Goal: Task Accomplishment & Management: Use online tool/utility

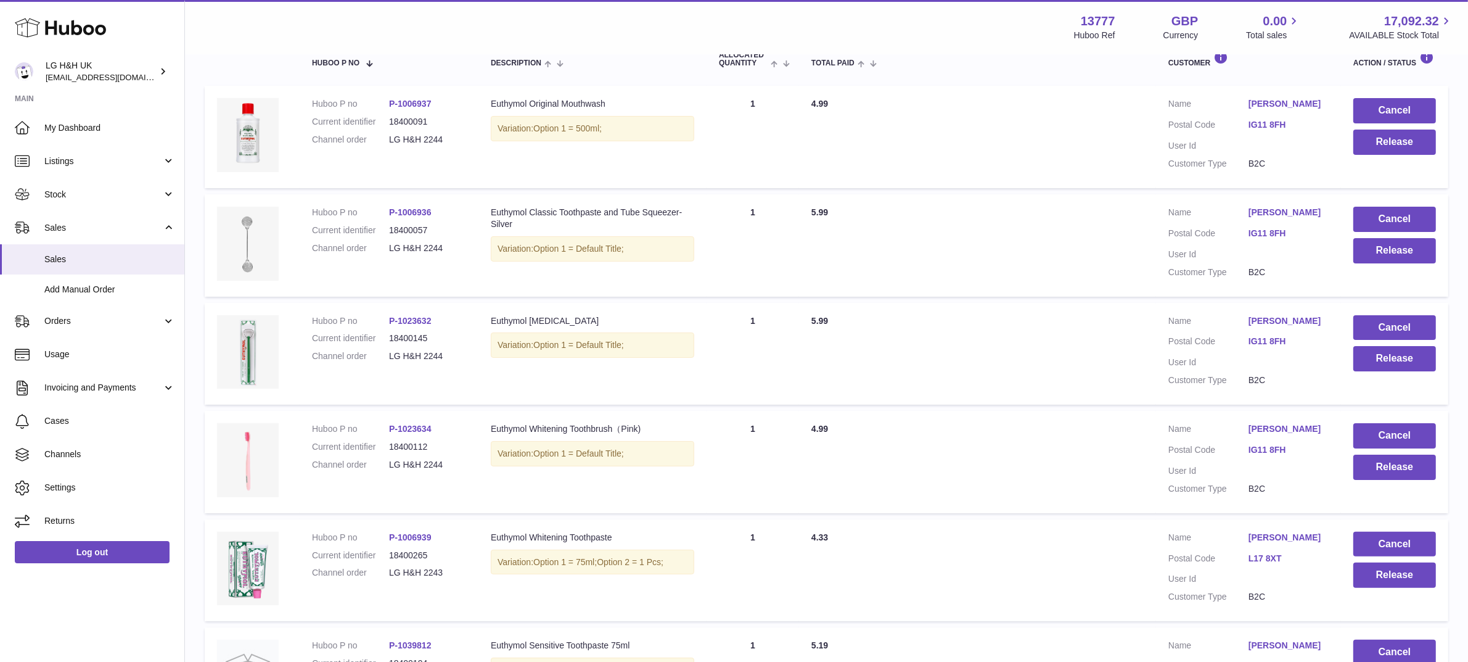
scroll to position [221, 0]
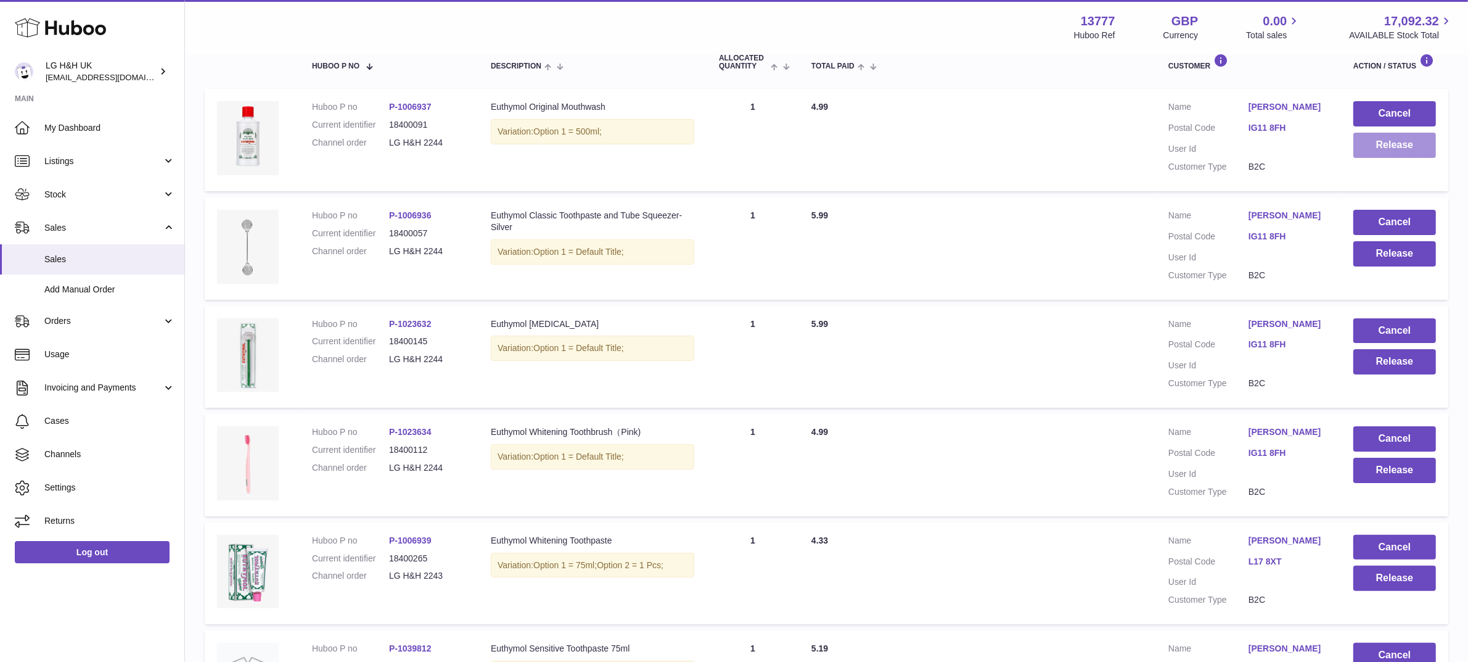
click at [1372, 149] on button "Release" at bounding box center [1394, 145] width 83 height 25
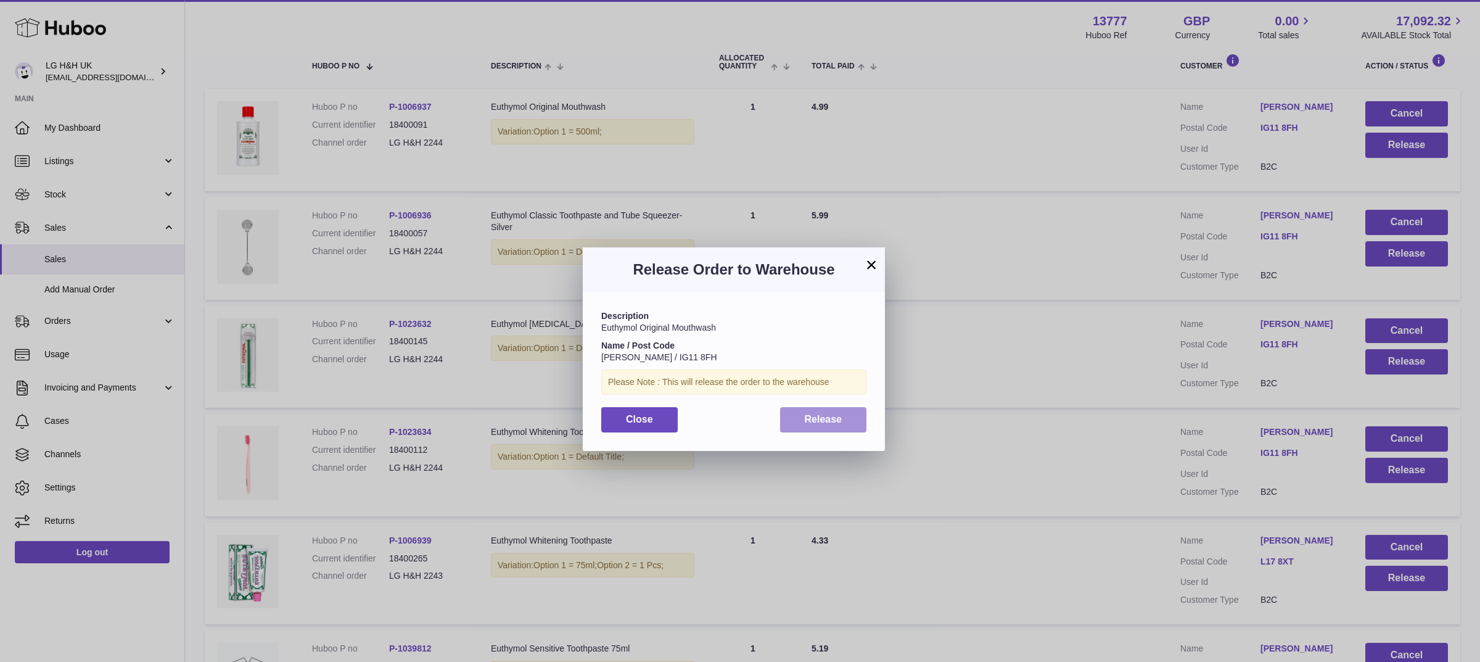
click at [836, 417] on span "Release" at bounding box center [824, 419] width 38 height 10
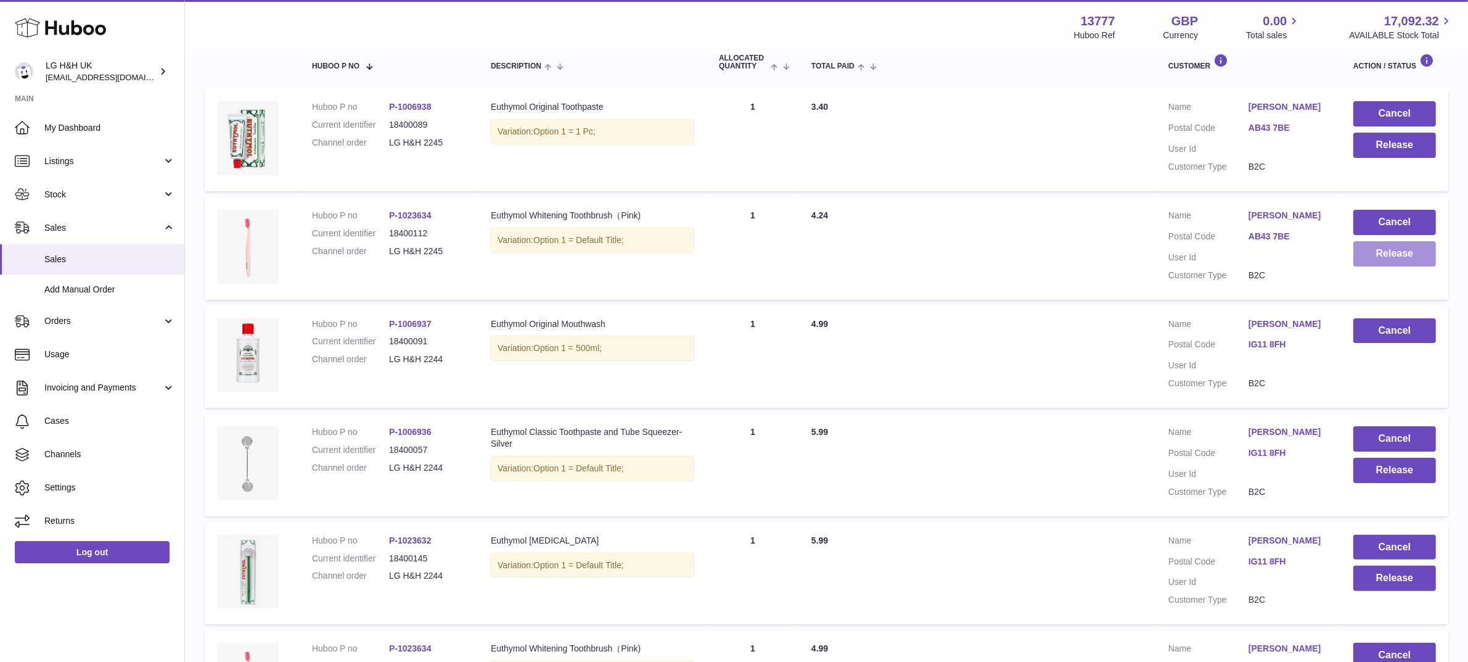
click at [1373, 263] on button "Release" at bounding box center [1394, 253] width 83 height 25
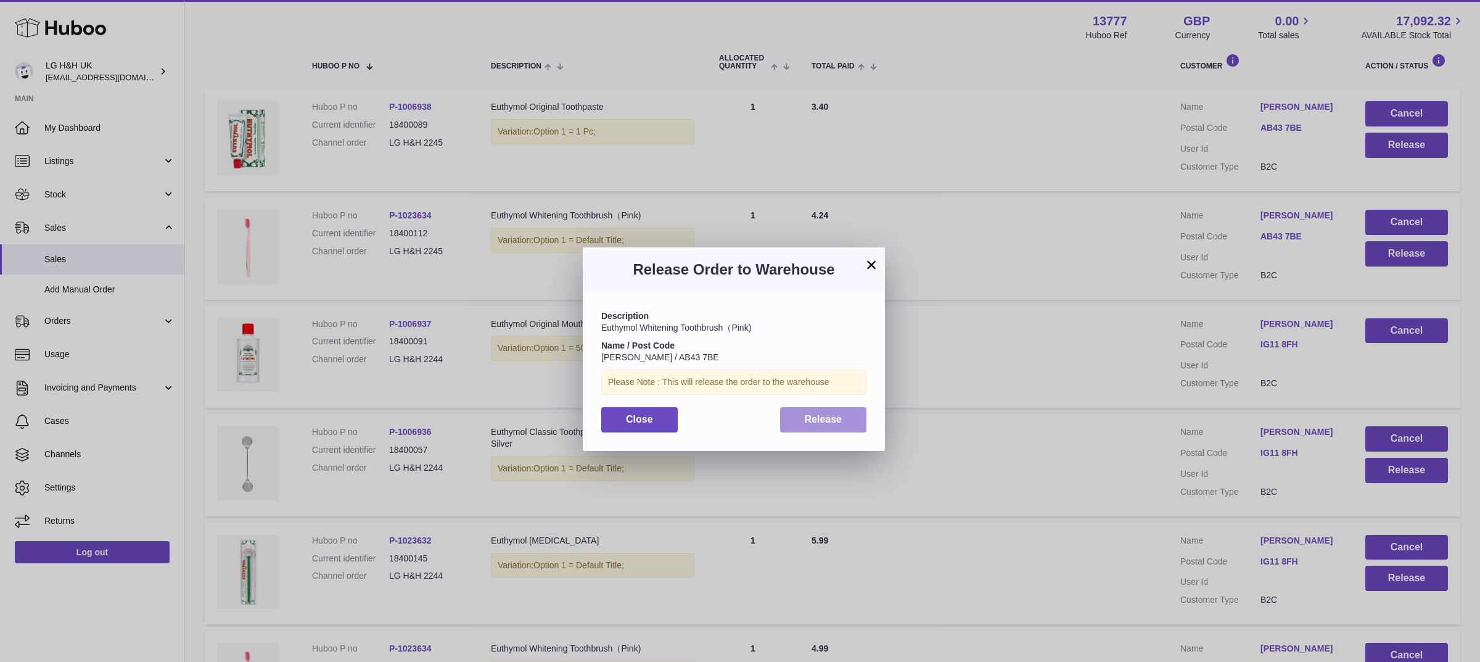
click at [823, 416] on span "Release" at bounding box center [824, 419] width 38 height 10
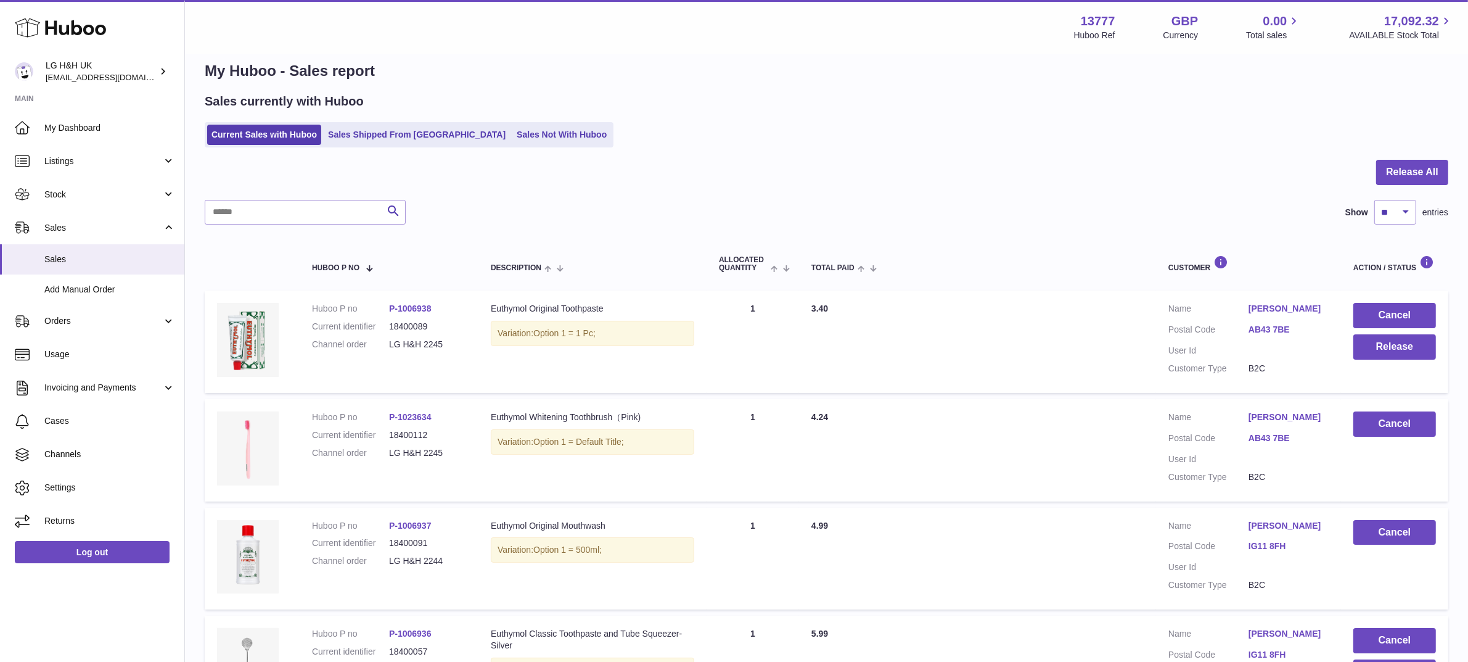
scroll to position [17, 0]
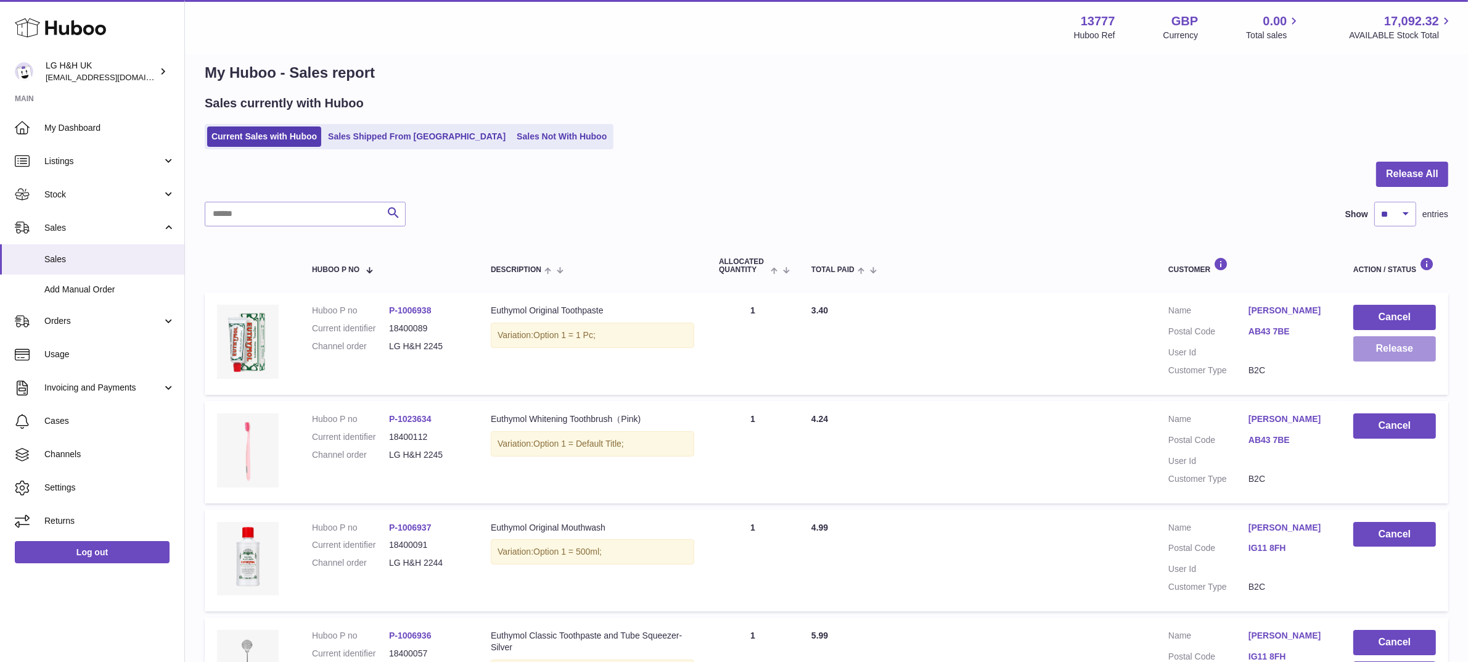
click at [1374, 344] on button "Release" at bounding box center [1394, 348] width 83 height 25
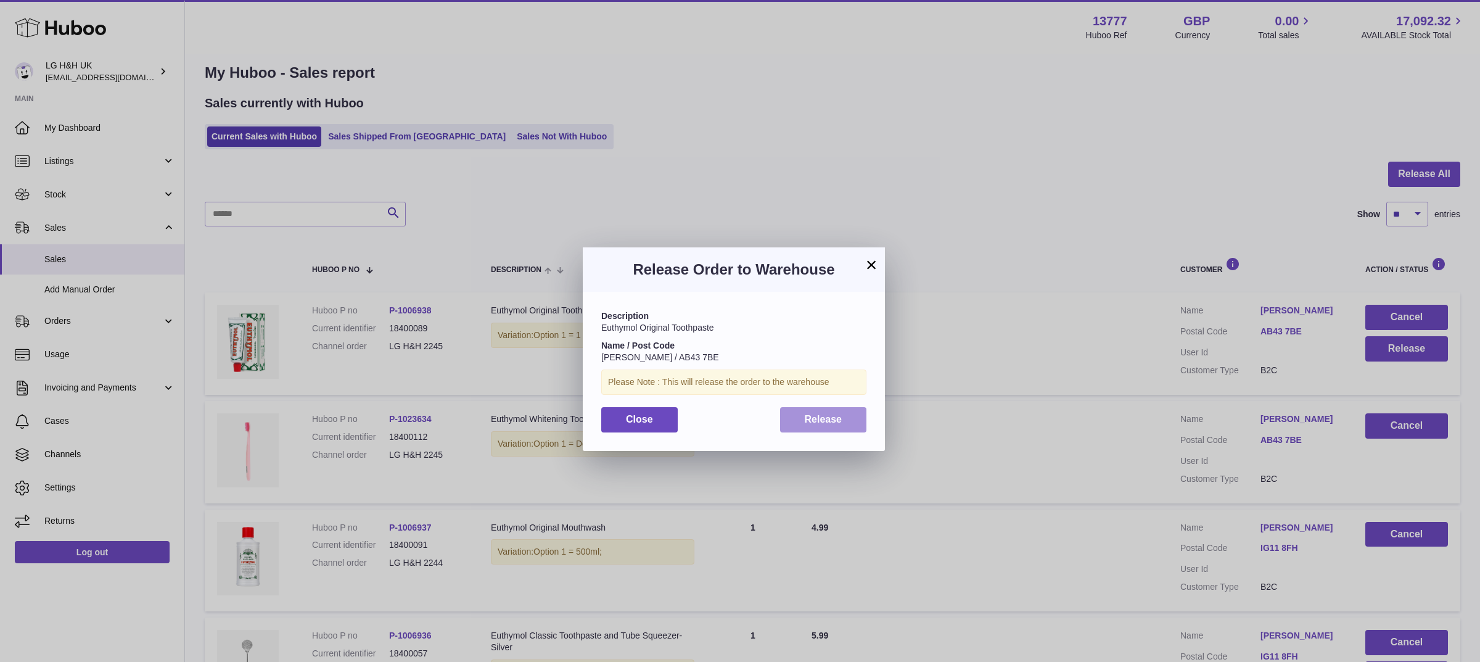
click at [834, 414] on span "Release" at bounding box center [824, 419] width 38 height 10
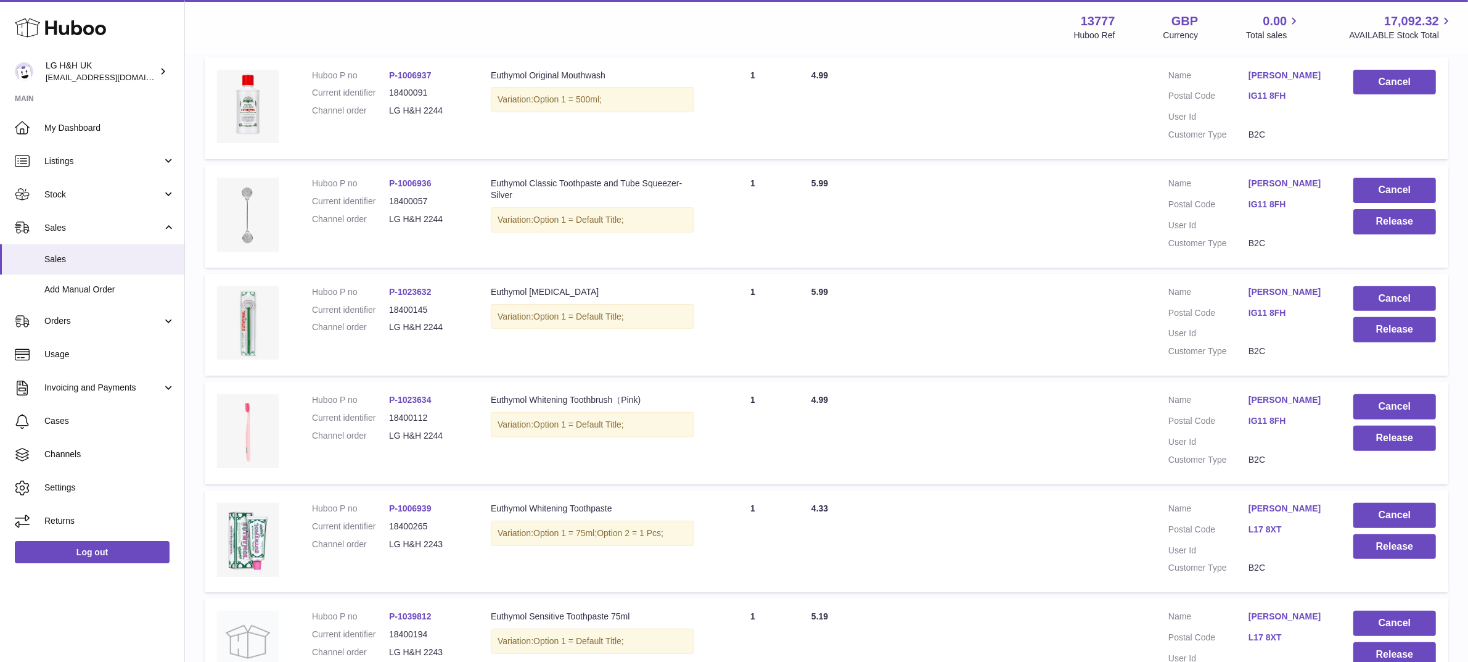
scroll to position [472, 0]
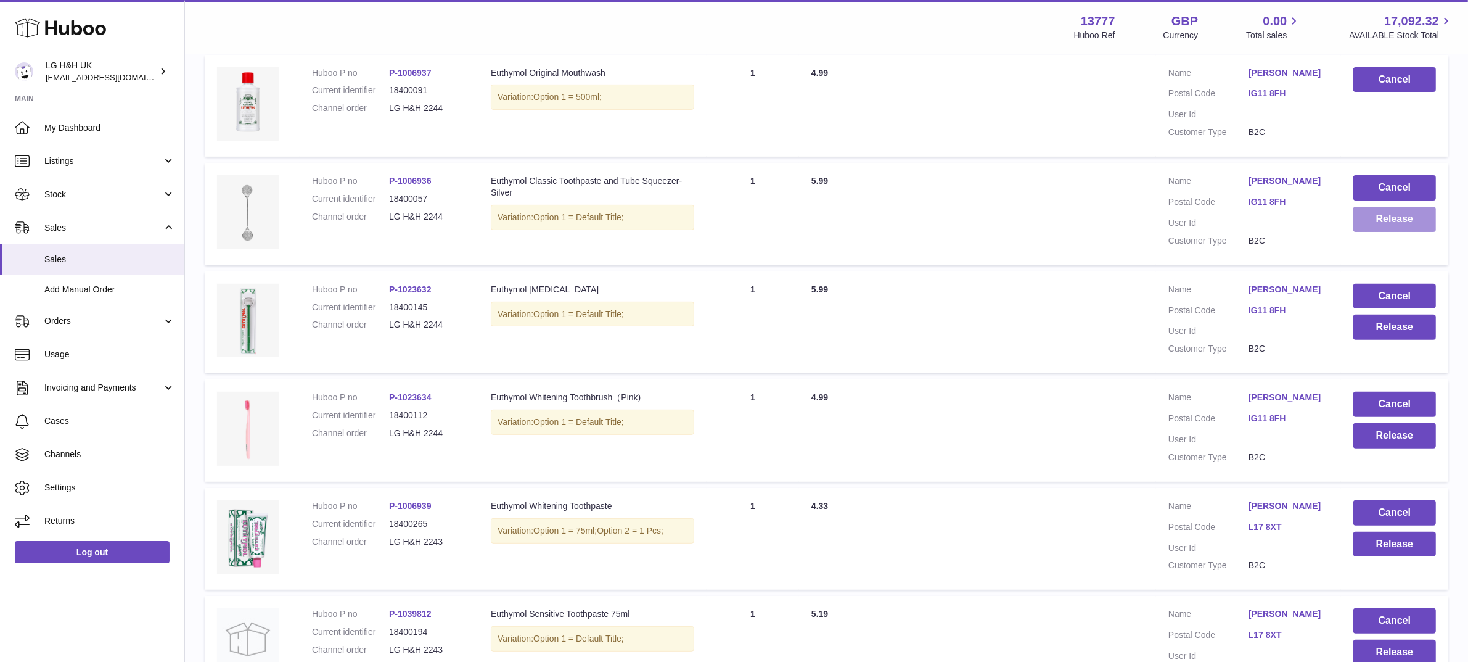
click at [1376, 232] on button "Release" at bounding box center [1394, 219] width 83 height 25
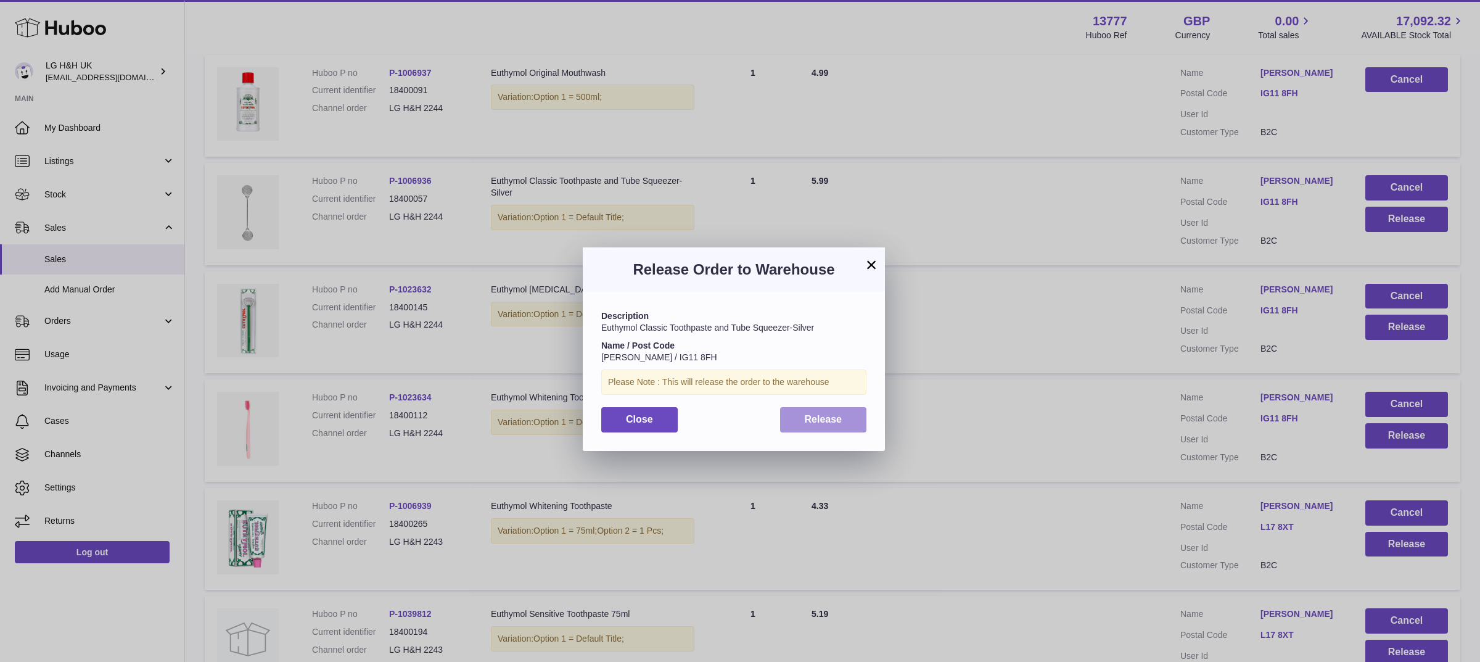
click at [836, 422] on span "Release" at bounding box center [824, 419] width 38 height 10
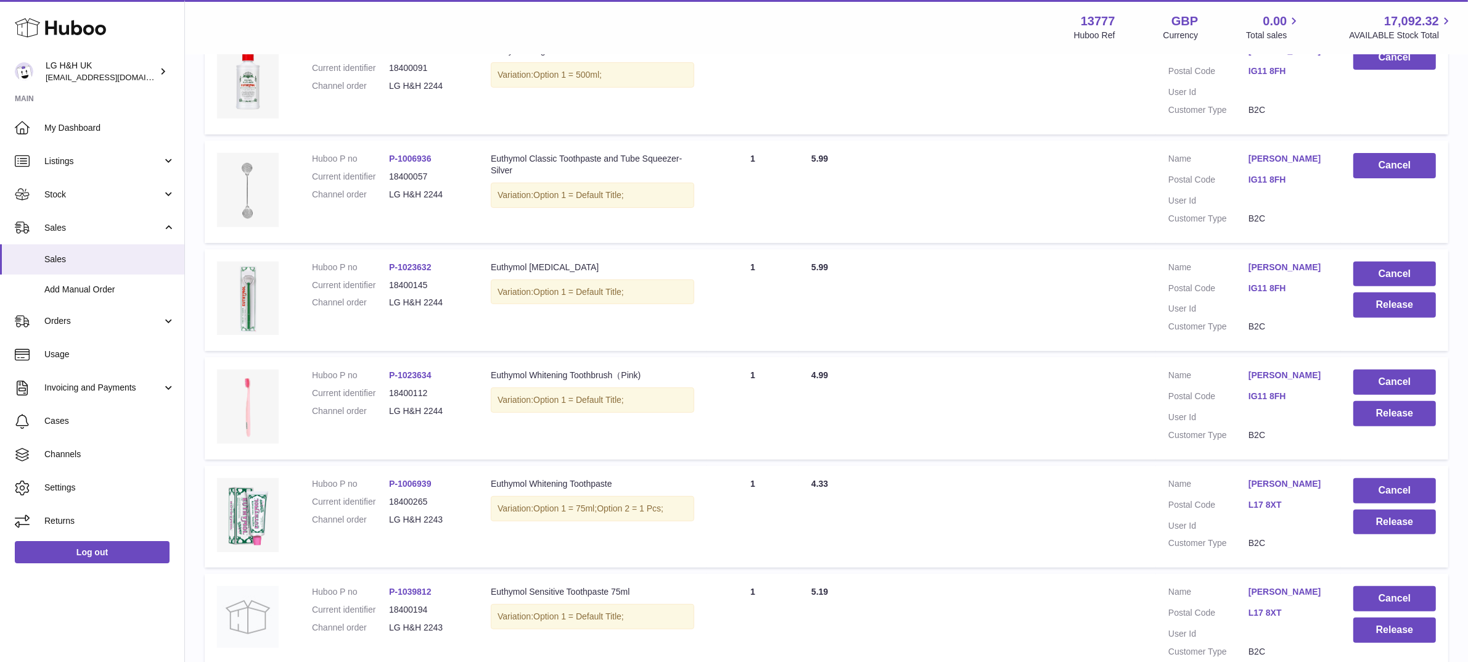
scroll to position [495, 0]
click at [1395, 317] on button "Release" at bounding box center [1394, 304] width 83 height 25
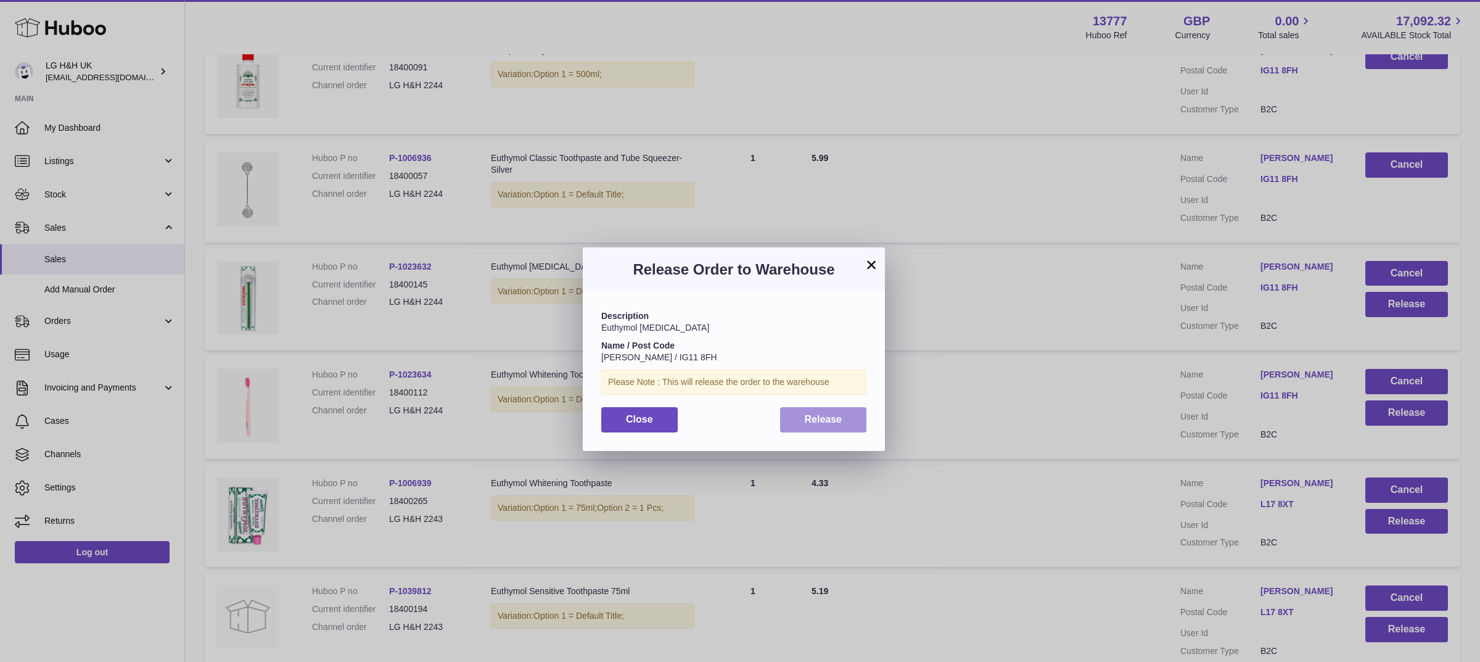
click at [822, 424] on span "Release" at bounding box center [824, 419] width 38 height 10
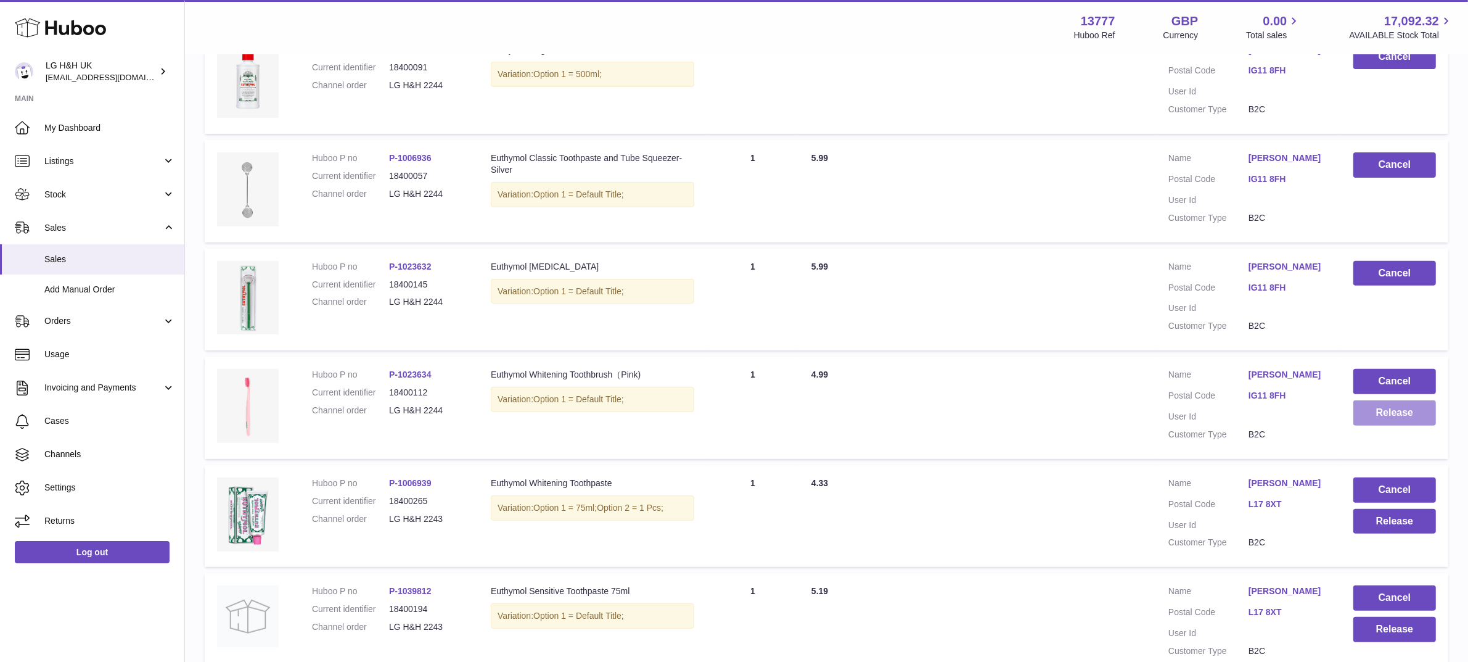
click at [1370, 425] on button "Release" at bounding box center [1394, 412] width 83 height 25
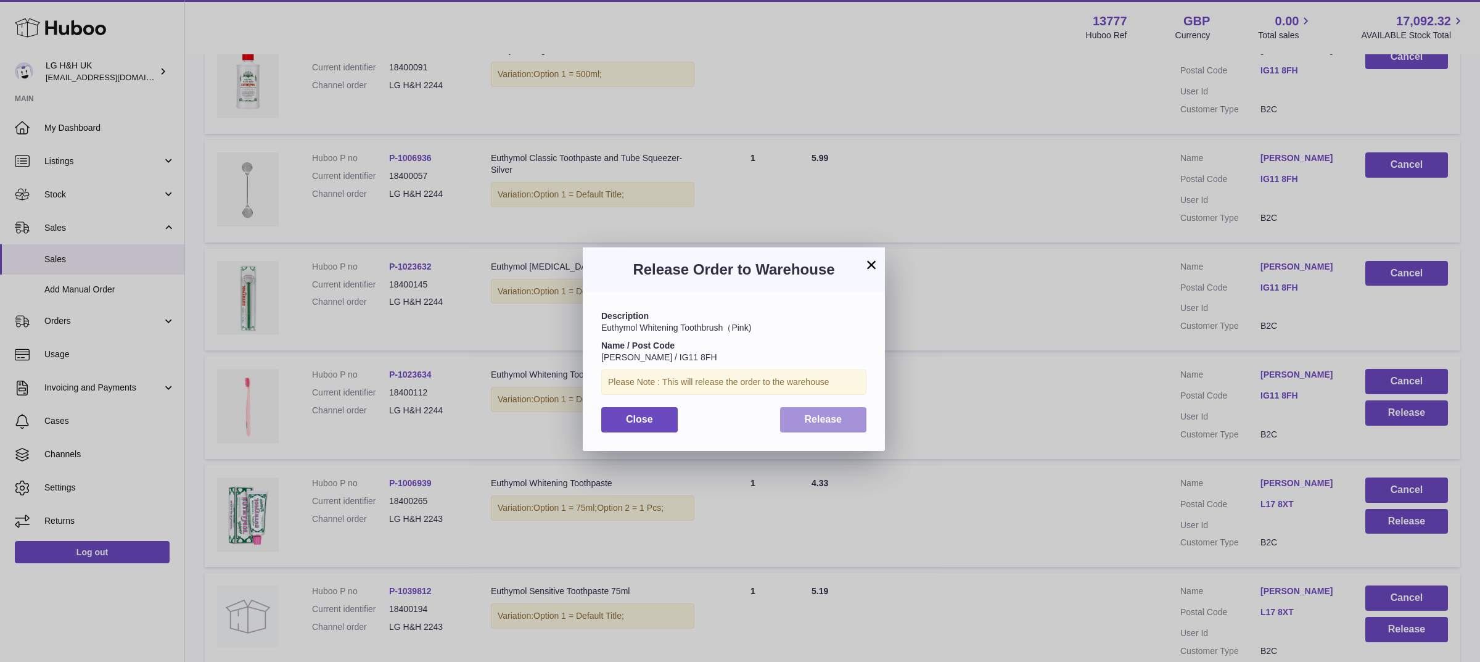
click at [832, 417] on span "Release" at bounding box center [824, 419] width 38 height 10
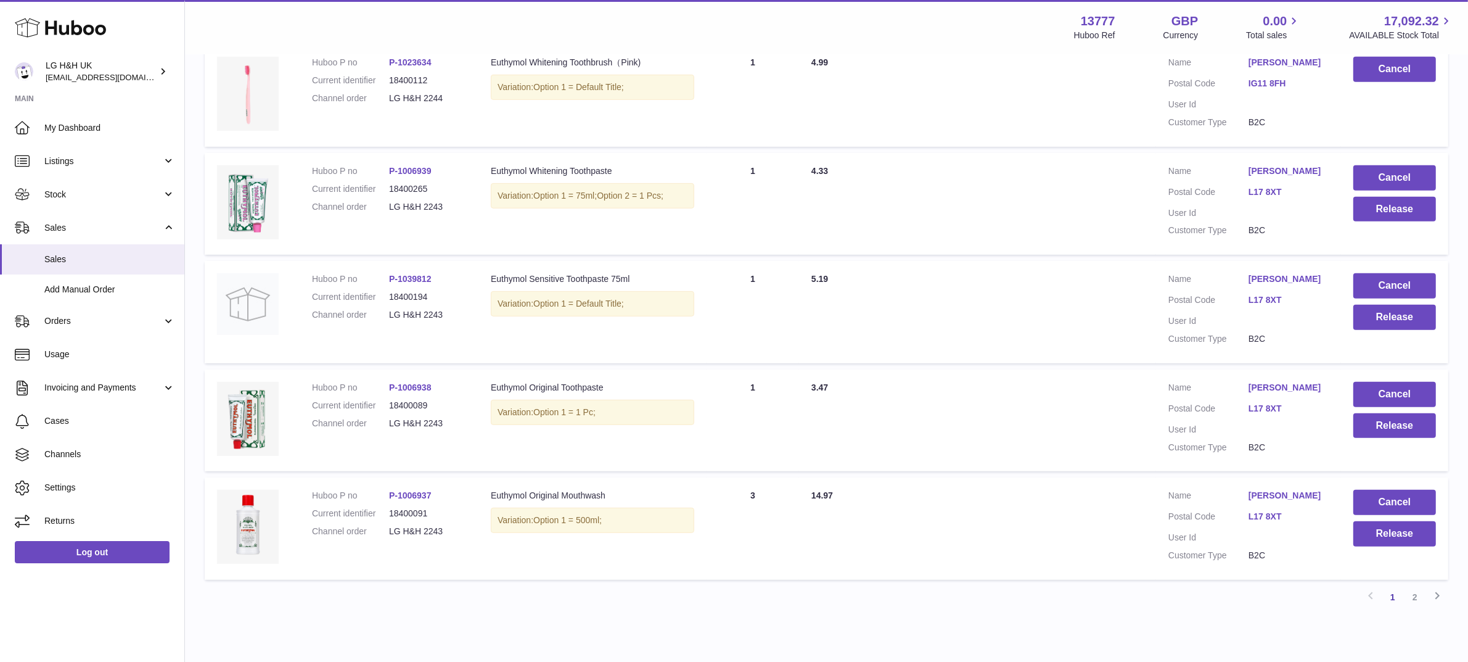
scroll to position [882, 0]
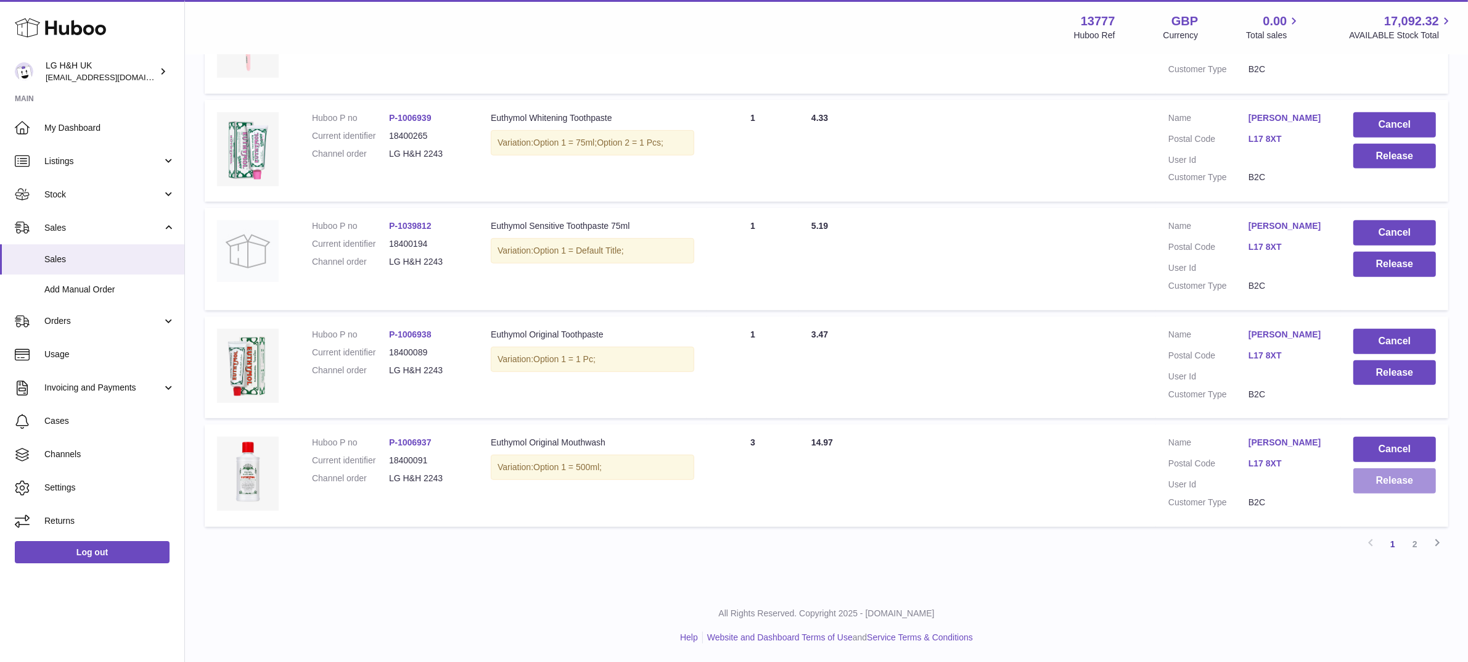
click at [1395, 478] on button "Release" at bounding box center [1394, 480] width 83 height 25
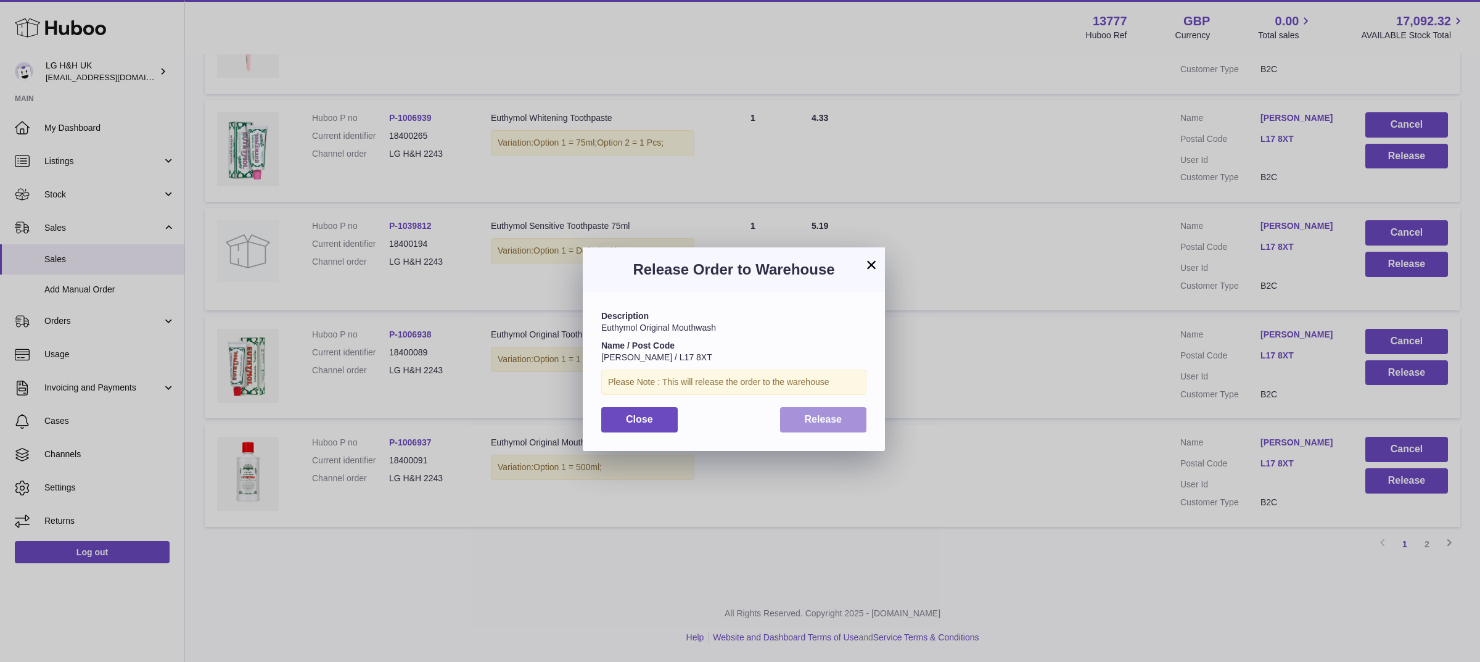
click at [803, 425] on button "Release" at bounding box center [823, 419] width 87 height 25
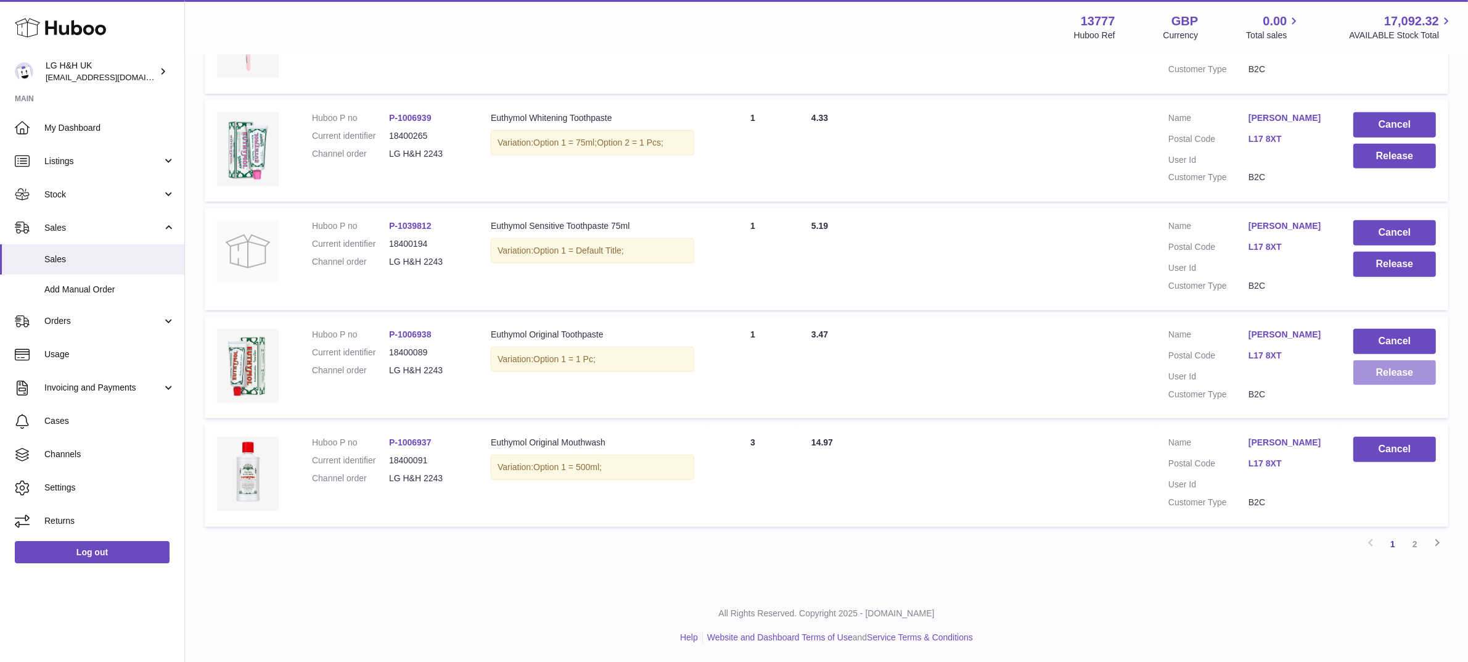
click at [1400, 374] on button "Release" at bounding box center [1394, 372] width 83 height 25
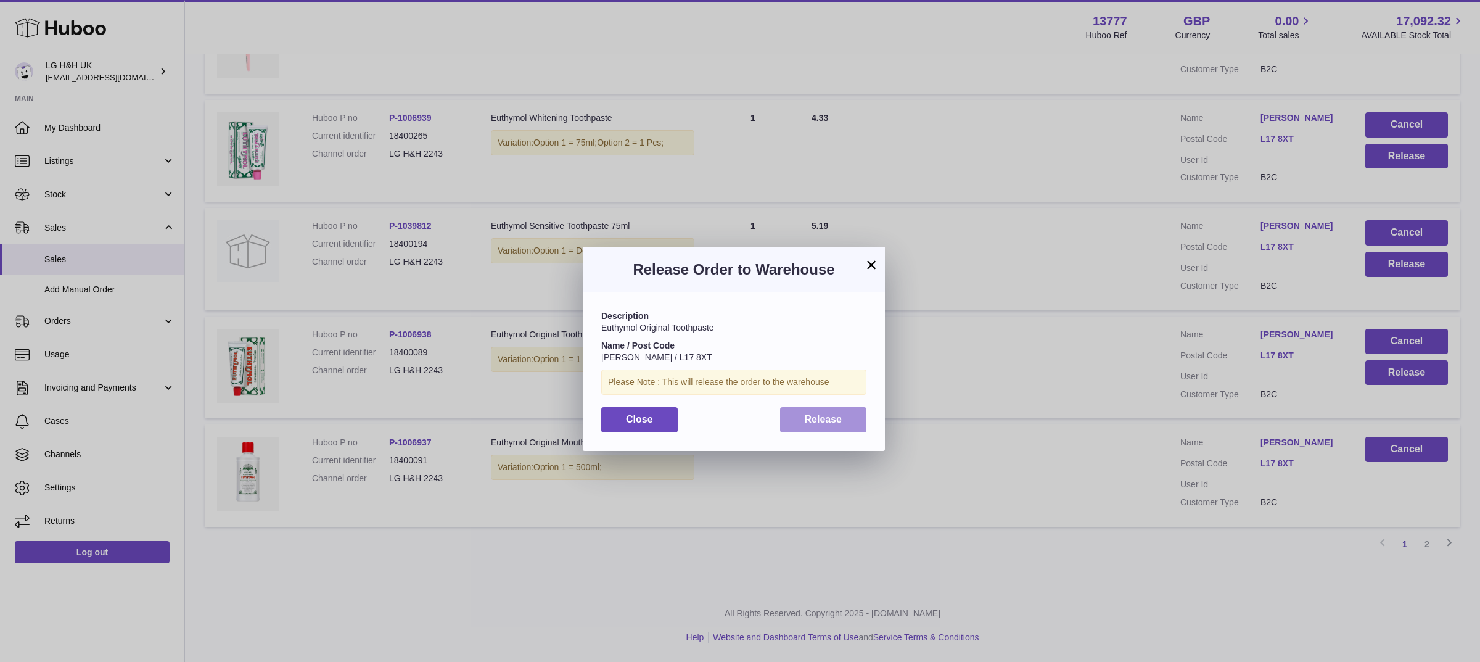
click at [817, 421] on span "Release" at bounding box center [824, 419] width 38 height 10
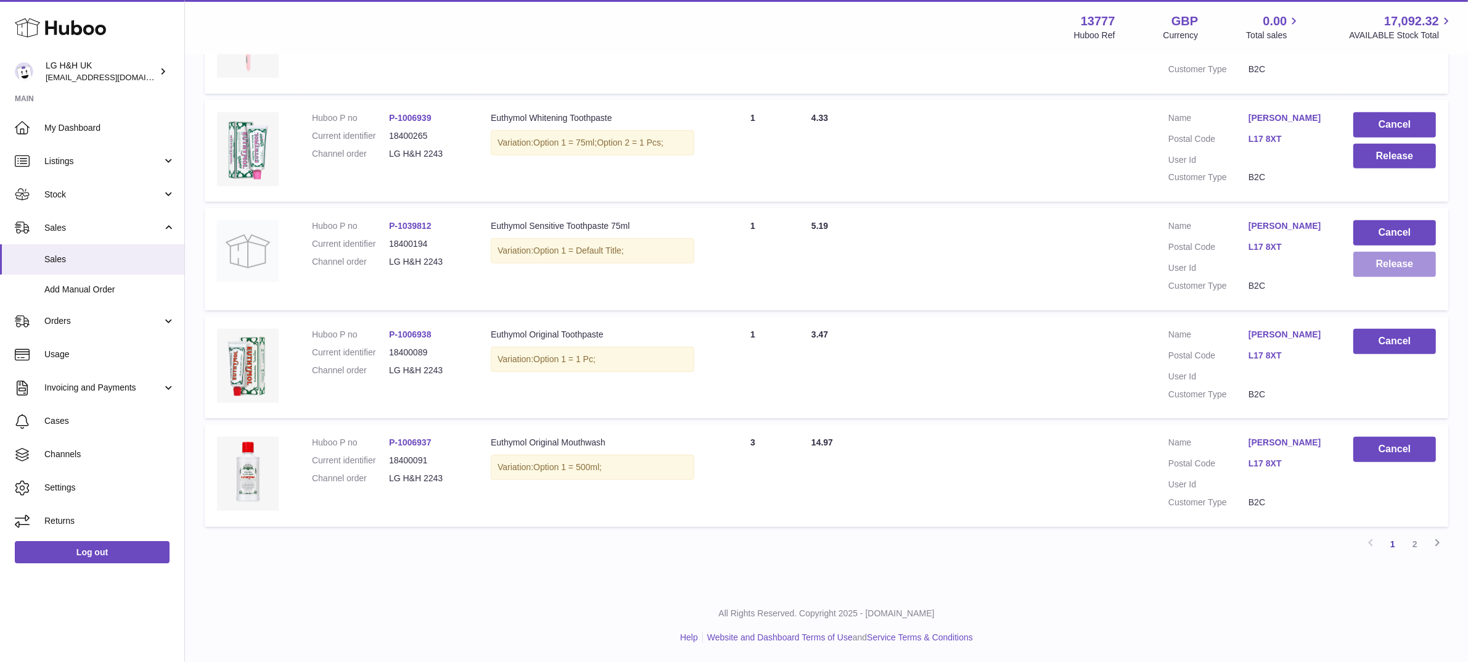
click at [1390, 267] on button "Release" at bounding box center [1394, 264] width 83 height 25
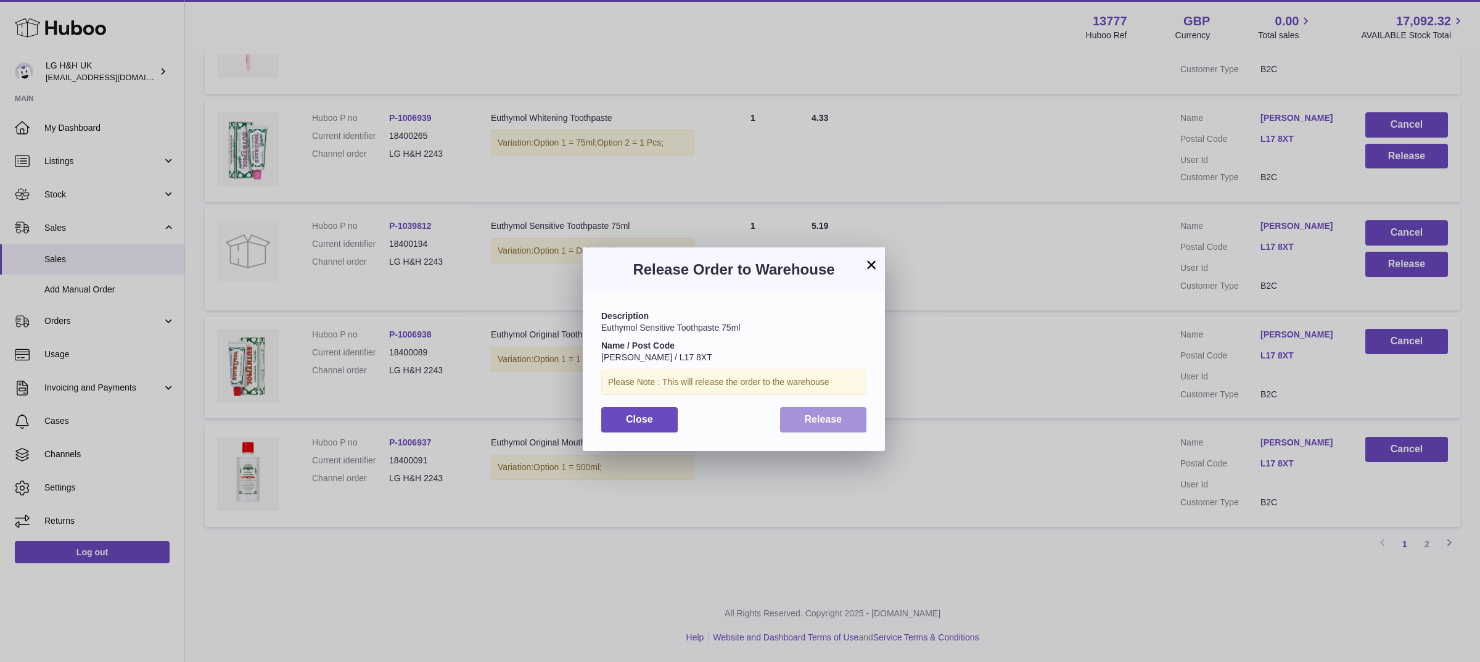
click at [802, 412] on button "Release" at bounding box center [823, 419] width 87 height 25
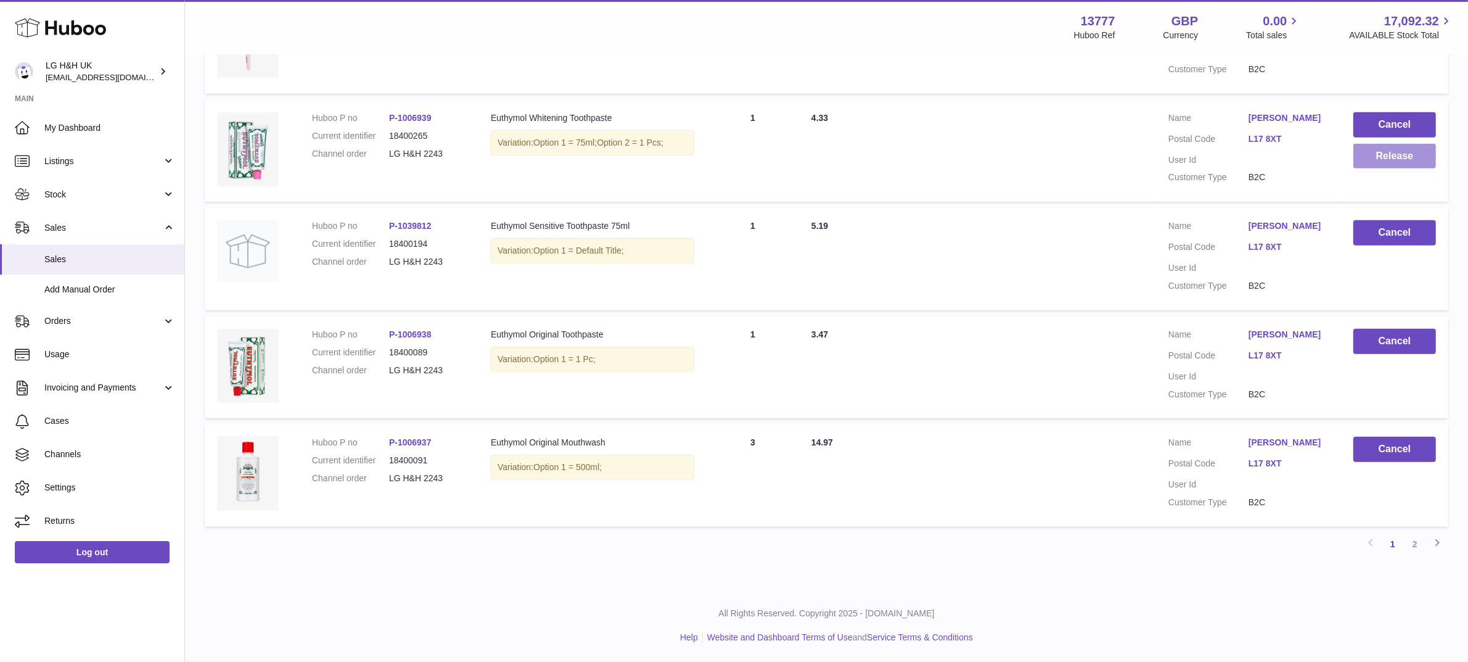
click at [1409, 162] on button "Release" at bounding box center [1394, 156] width 83 height 25
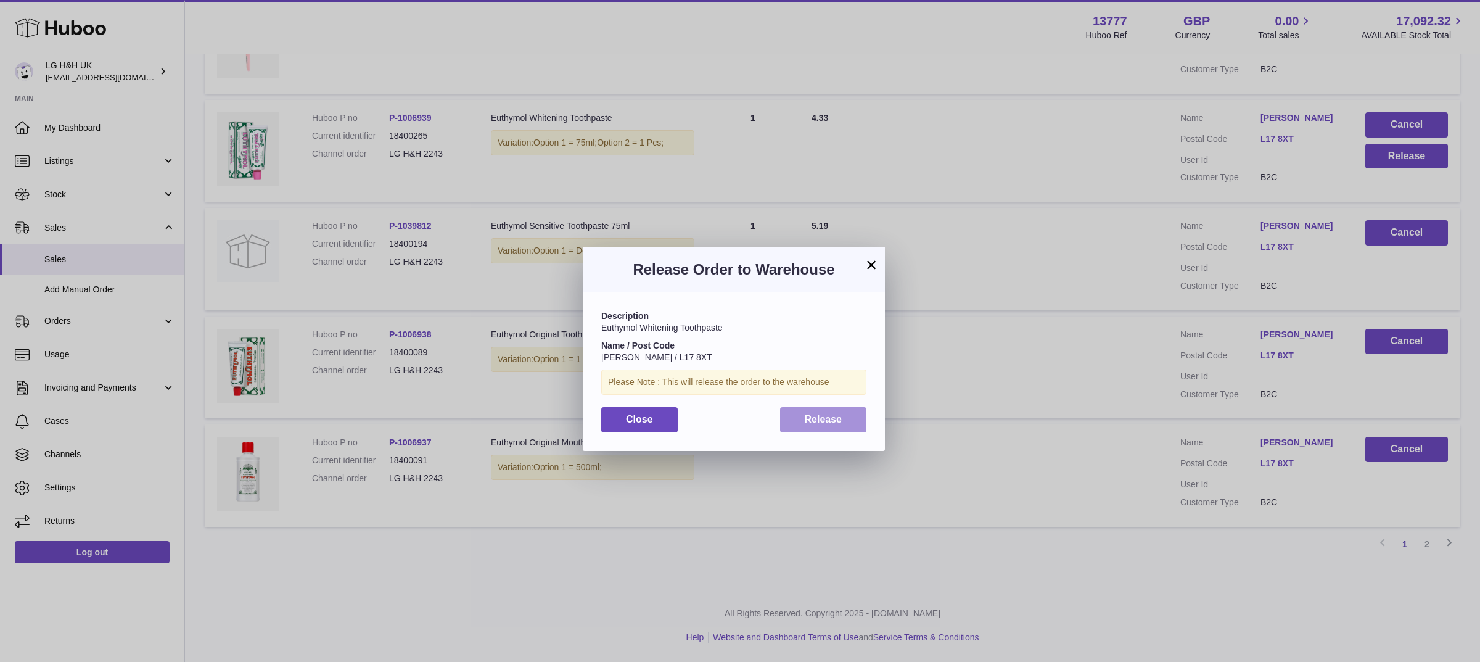
click at [836, 417] on span "Release" at bounding box center [824, 419] width 38 height 10
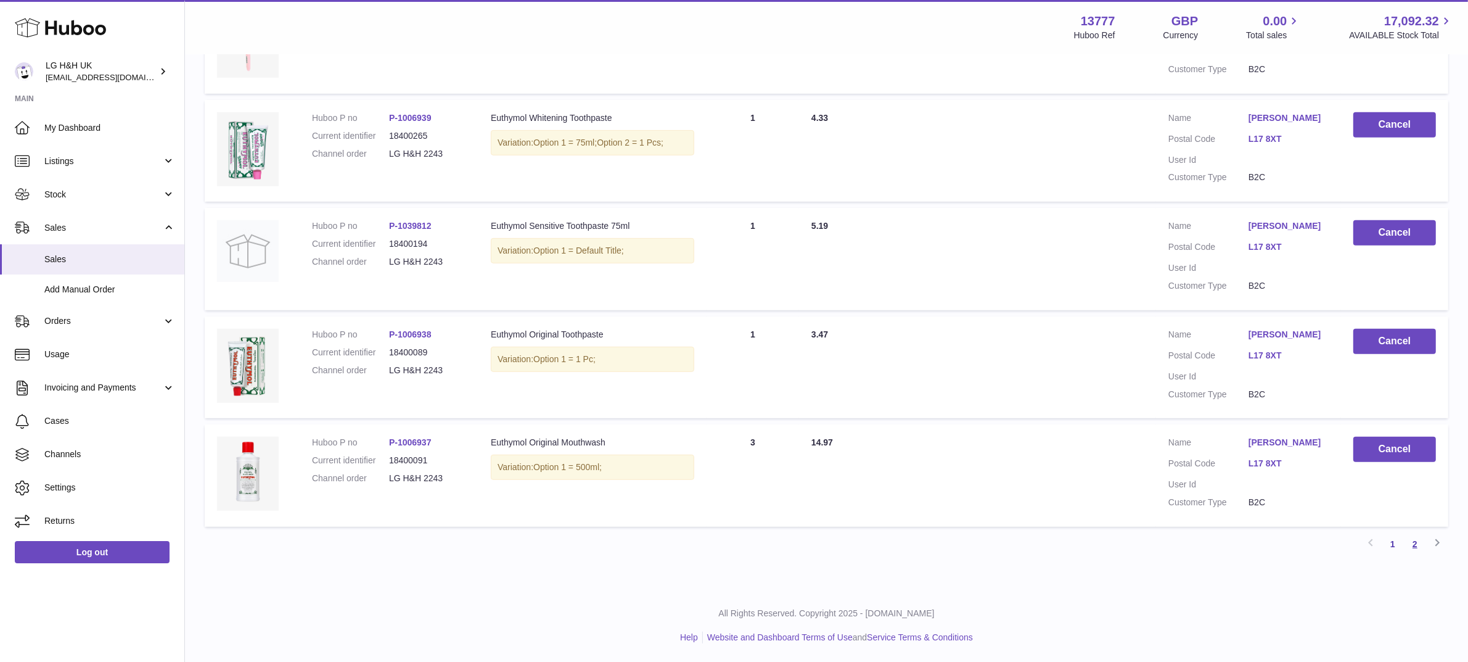
click at [1418, 546] on link "2" at bounding box center [1415, 544] width 22 height 22
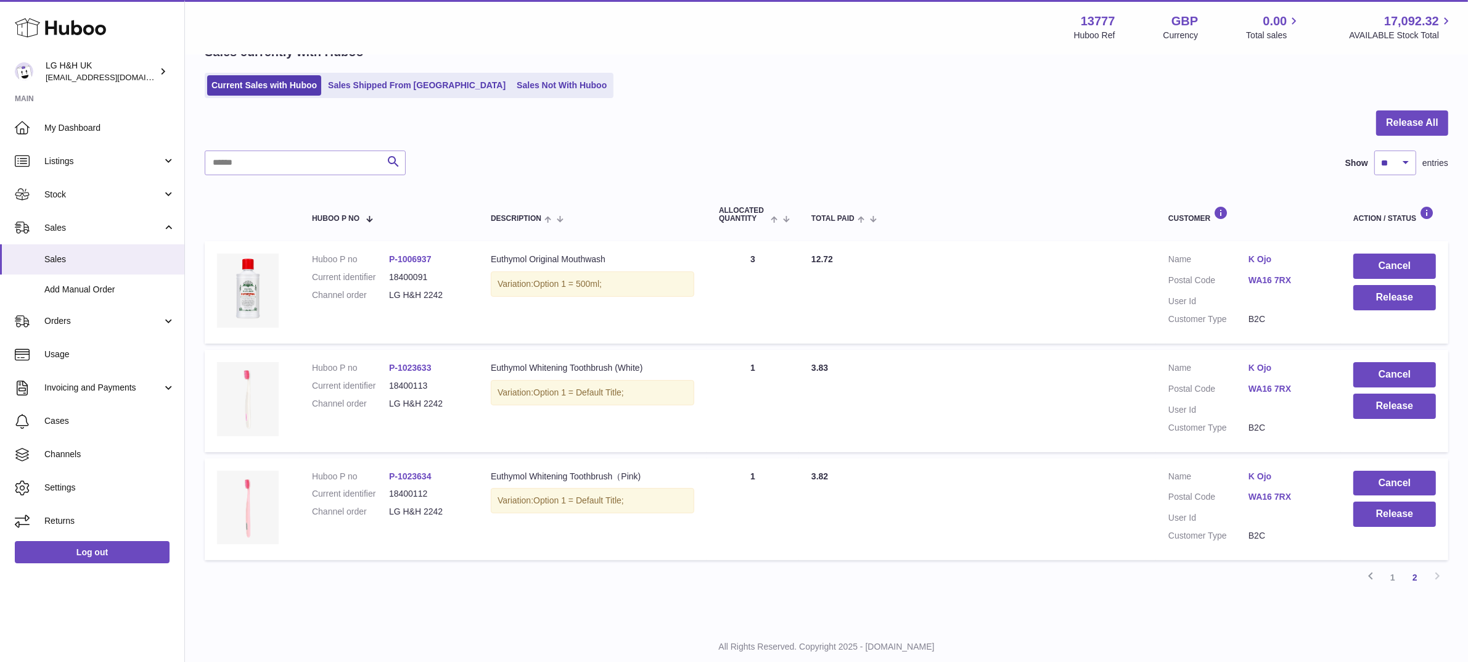
scroll to position [69, 0]
click at [1400, 125] on button "Release All" at bounding box center [1412, 122] width 72 height 25
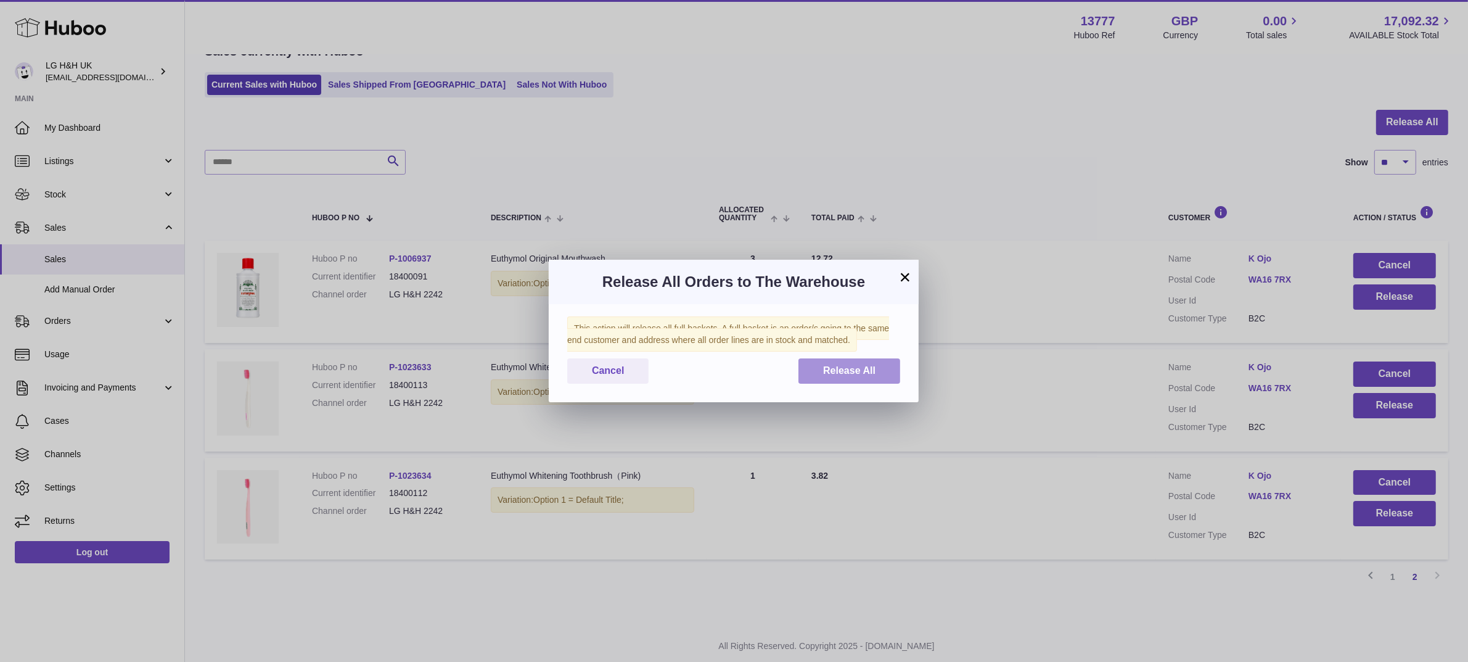
click at [844, 371] on span "Release All" at bounding box center [849, 370] width 52 height 10
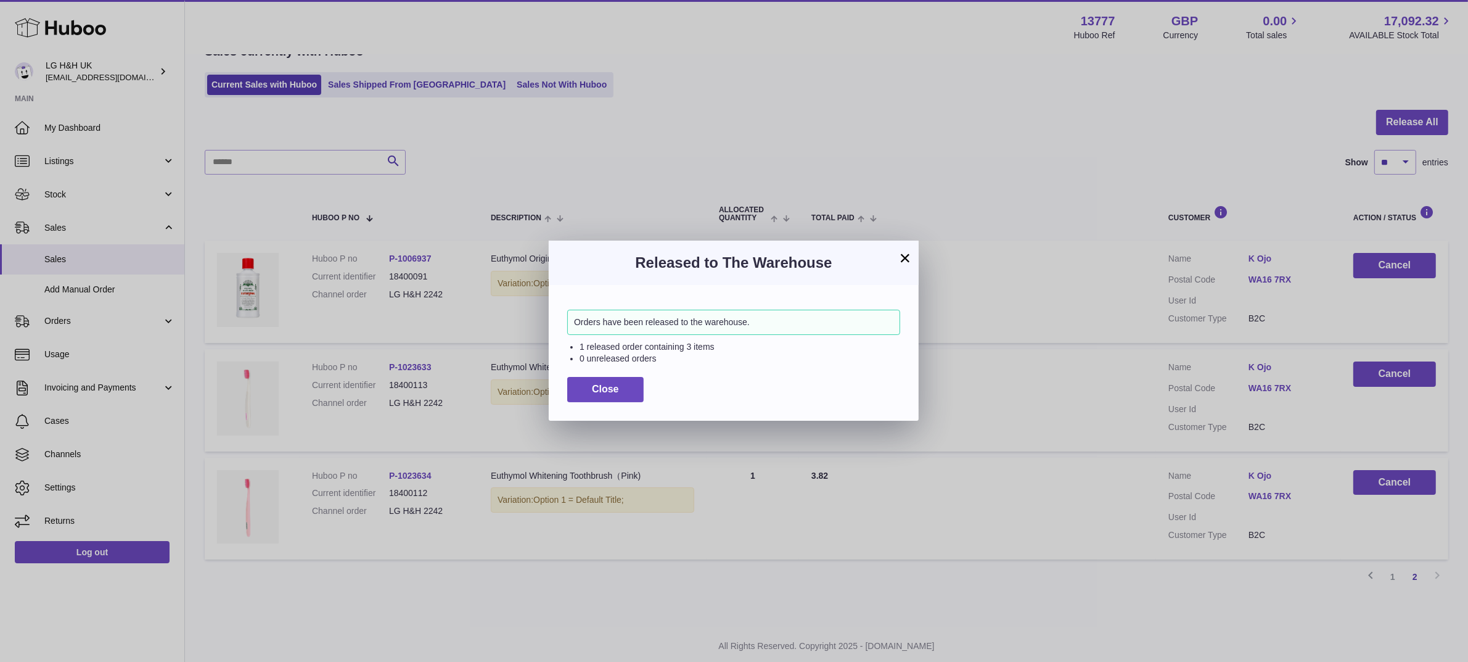
click at [906, 253] on button "×" at bounding box center [905, 257] width 15 height 15
